Goal: Information Seeking & Learning: Find specific fact

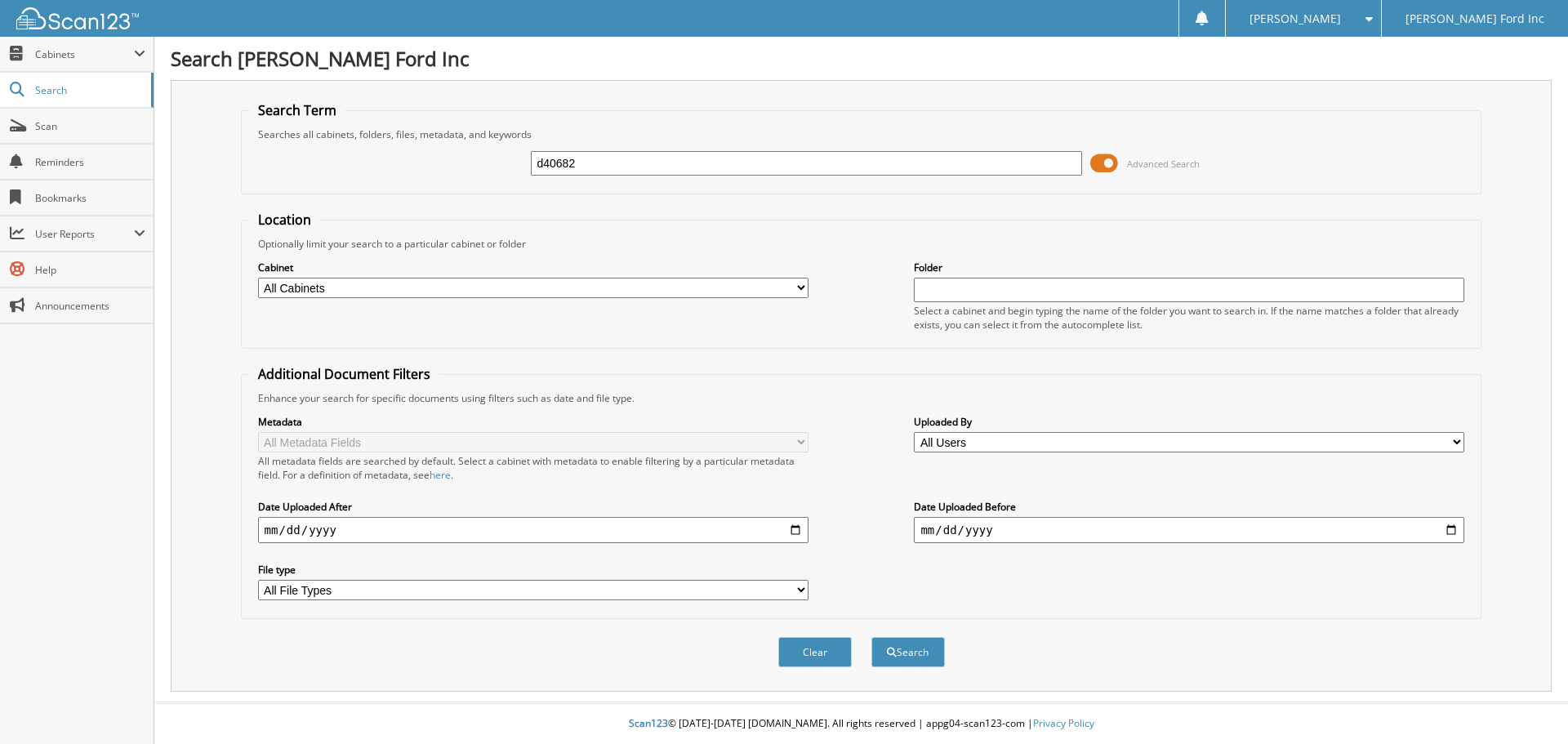
type input "d40682"
click at [872, 637] on button "Search" at bounding box center [909, 651] width 74 height 30
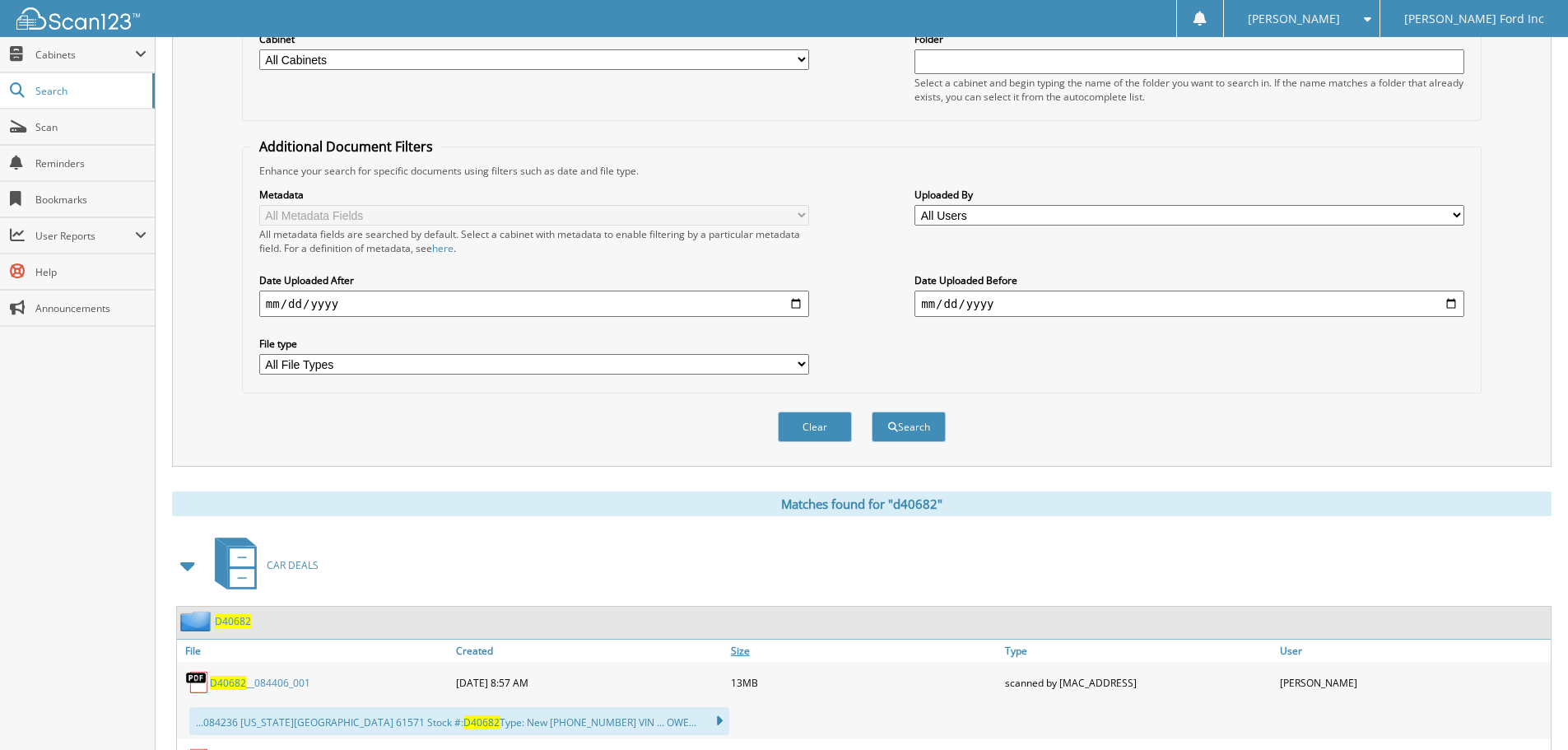
scroll to position [412, 0]
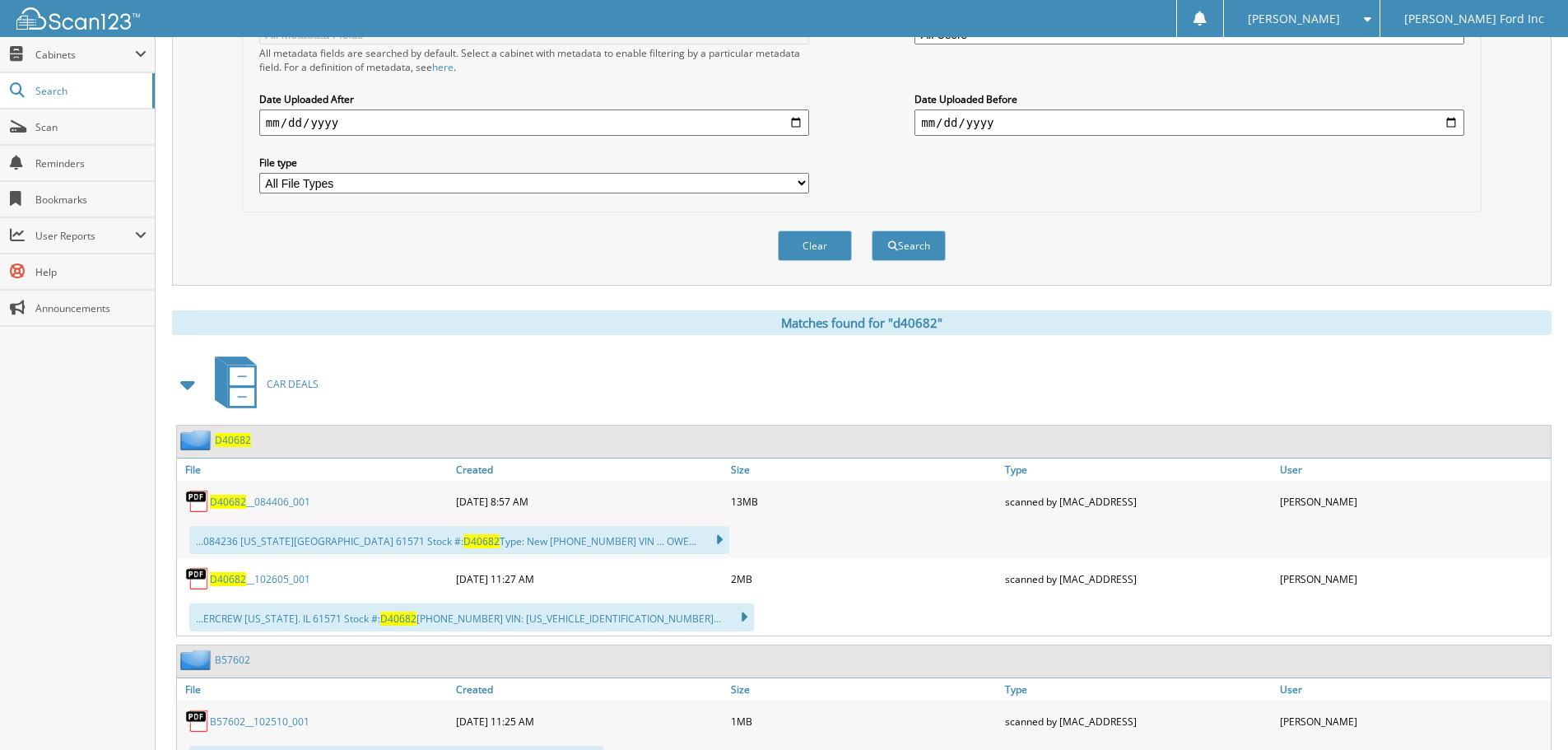
click at [264, 503] on link "D40682 __084406_001" at bounding box center [260, 502] width 100 height 14
